Goal: Browse casually

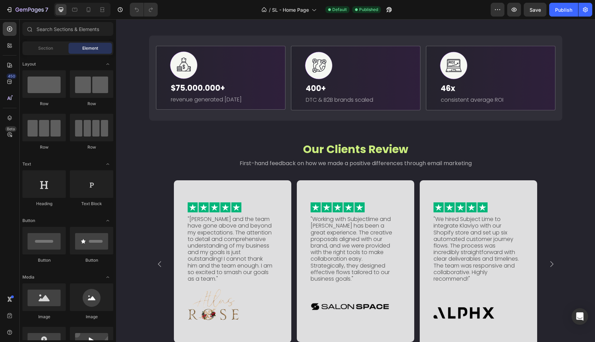
scroll to position [786, 0]
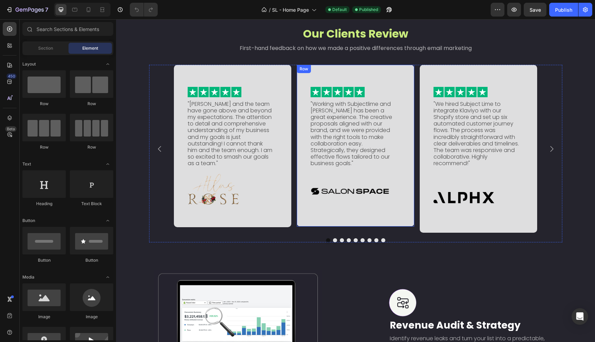
scroll to position [613, 0]
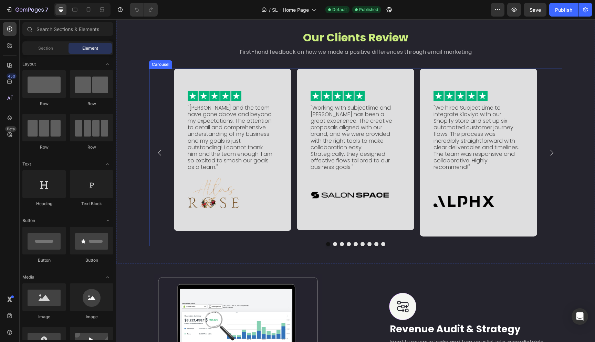
click at [549, 153] on icon "Carousel Next Arrow" at bounding box center [552, 153] width 8 height 8
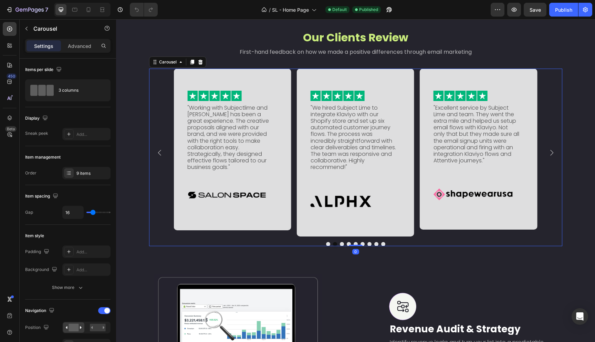
click at [549, 153] on icon "Carousel Next Arrow" at bounding box center [552, 153] width 8 height 8
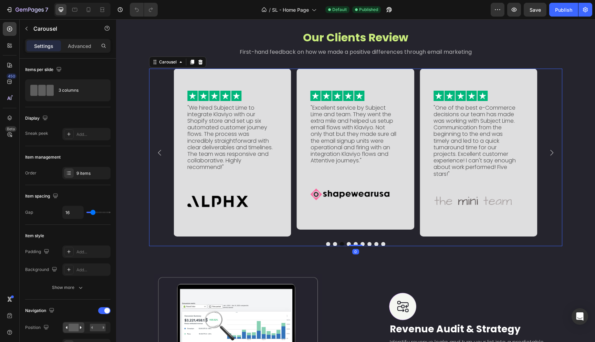
click at [549, 153] on icon "Carousel Next Arrow" at bounding box center [552, 153] width 8 height 8
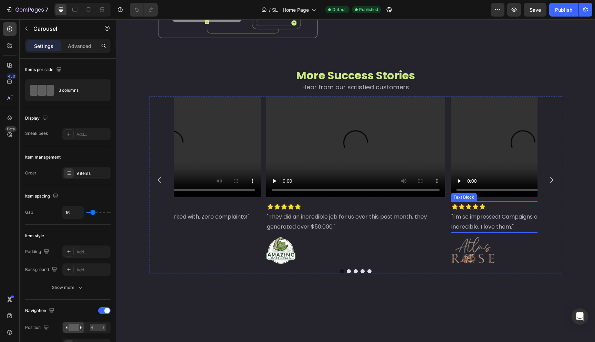
scroll to position [1297, 0]
